Goal: Task Accomplishment & Management: Manage account settings

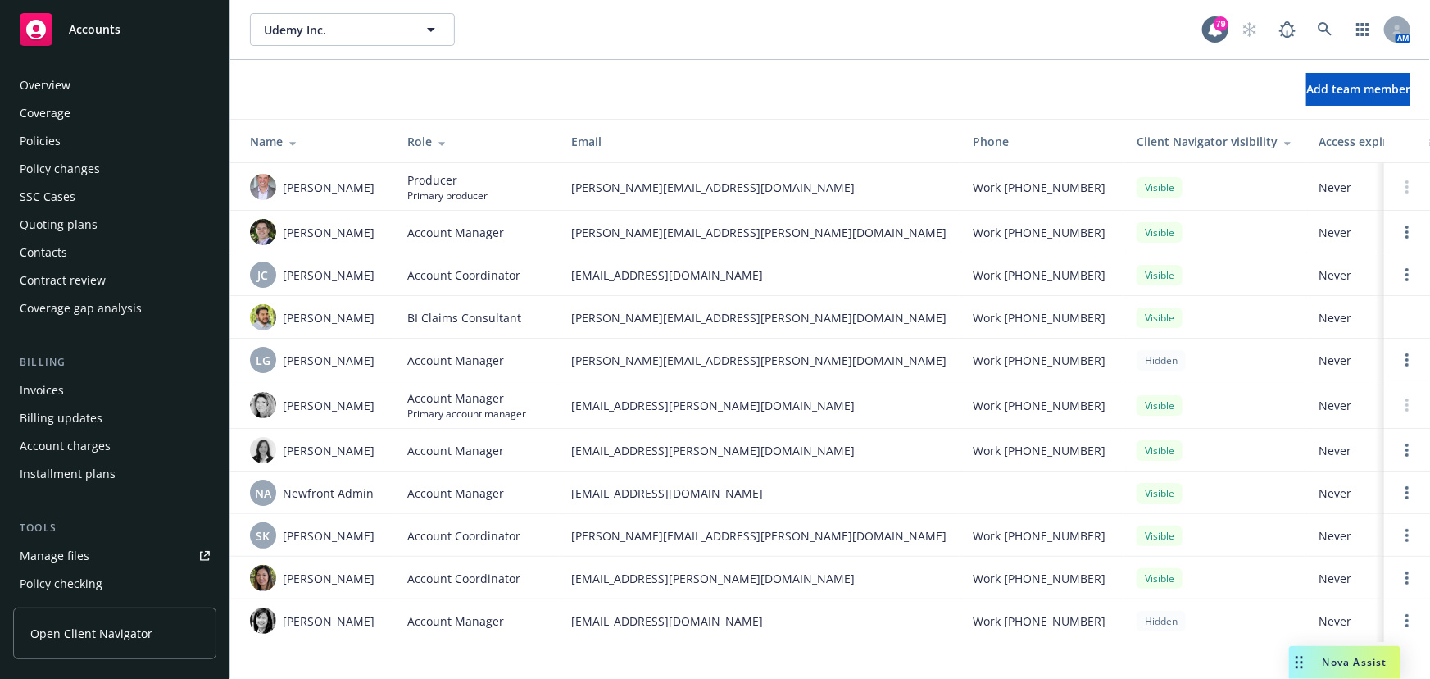
scroll to position [416, 0]
